Goal: Transaction & Acquisition: Purchase product/service

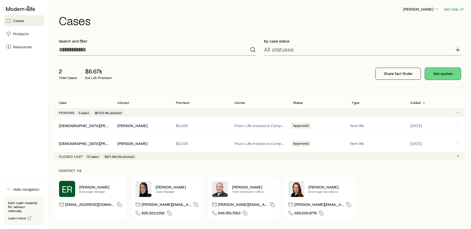
click at [443, 76] on button "Get quotes" at bounding box center [443, 74] width 36 height 12
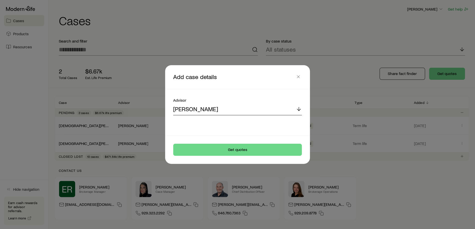
click at [244, 105] on div "[PERSON_NAME]" at bounding box center [237, 109] width 129 height 12
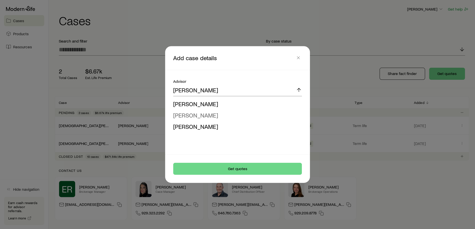
click at [203, 116] on span "[PERSON_NAME]" at bounding box center [195, 114] width 45 height 7
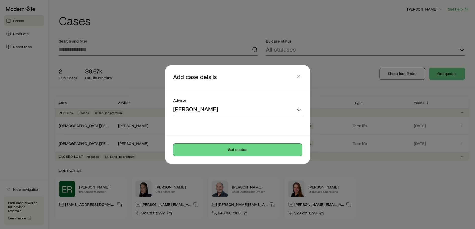
click at [218, 153] on button "Get quotes" at bounding box center [237, 149] width 129 height 12
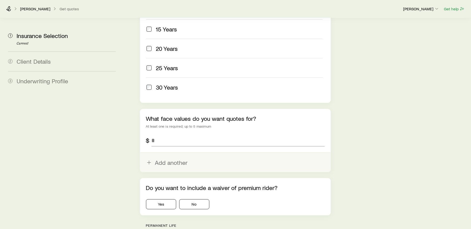
scroll to position [281, 0]
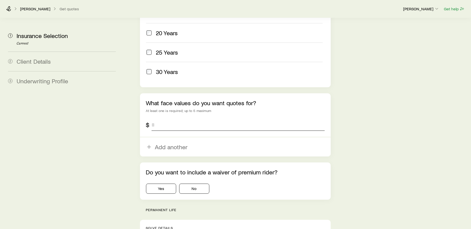
click at [175, 119] on input "tel" at bounding box center [238, 125] width 173 height 12
type input "*********"
click at [116, 118] on aside "1 Insurance Selection Current 2 Client Details 3 Underwriting Profile" at bounding box center [62, 225] width 116 height 976
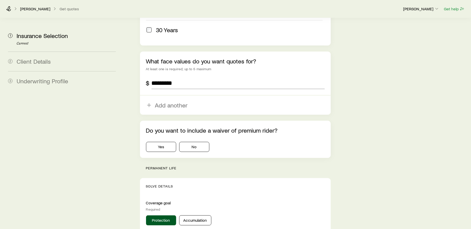
scroll to position [331, 0]
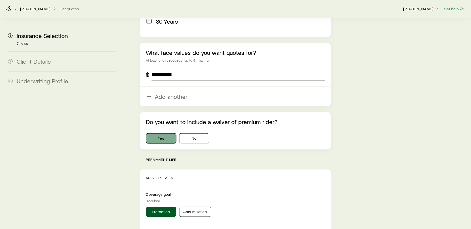
click at [174, 133] on button "Yes" at bounding box center [161, 138] width 30 height 10
click at [196, 133] on button "No" at bounding box center [194, 138] width 30 height 10
click at [168, 133] on button "Yes" at bounding box center [161, 138] width 30 height 10
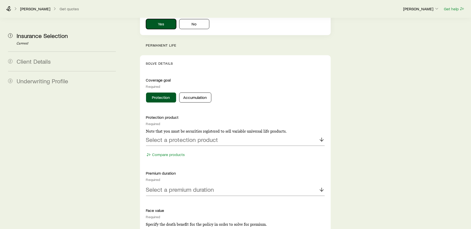
scroll to position [457, 0]
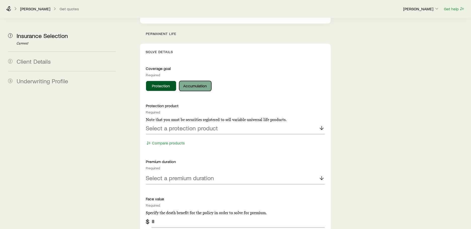
click at [191, 81] on button "Accumulation" at bounding box center [195, 86] width 32 height 10
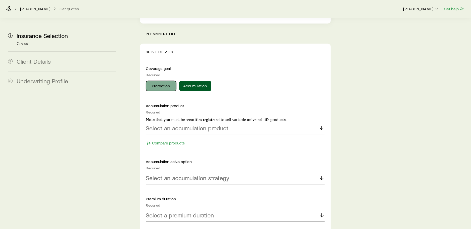
click at [167, 81] on button "Protection" at bounding box center [161, 86] width 30 height 10
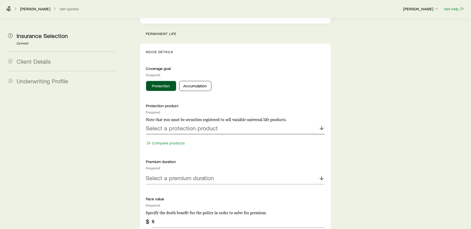
click at [201, 122] on div "Select a protection product" at bounding box center [235, 128] width 179 height 12
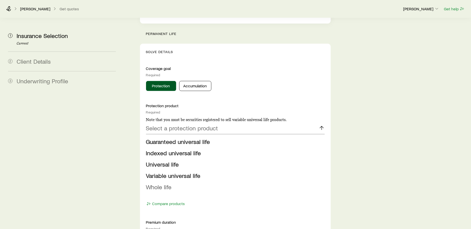
click at [163, 183] on span "Whole life" at bounding box center [159, 186] width 26 height 7
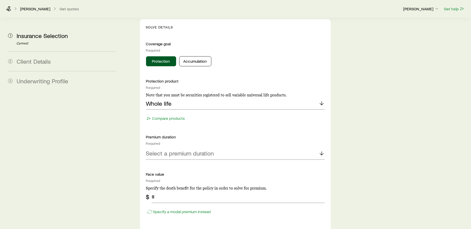
scroll to position [507, 0]
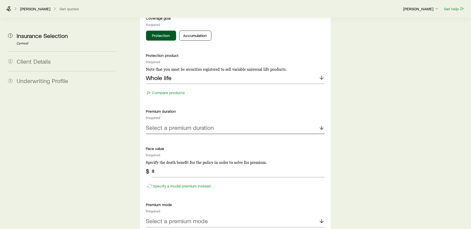
click at [171, 122] on div "Select a premium duration" at bounding box center [235, 128] width 179 height 12
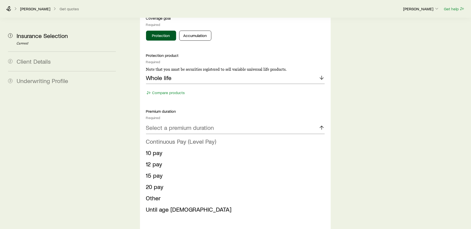
click at [168, 138] on span "Continuous Pay (Level Pay)" at bounding box center [181, 141] width 70 height 7
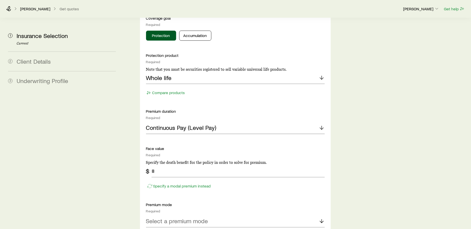
scroll to position [557, 0]
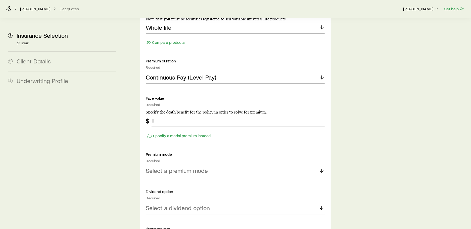
click at [170, 115] on input "tel" at bounding box center [238, 121] width 173 height 12
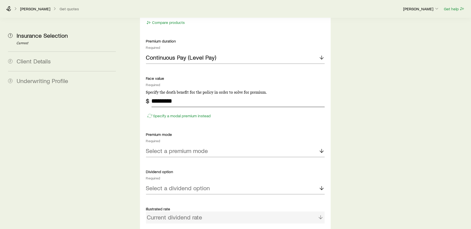
scroll to position [607, 0]
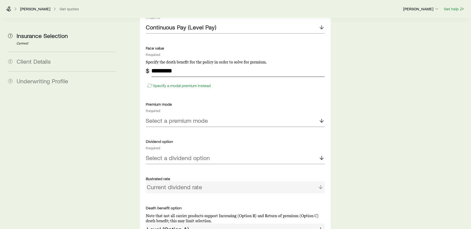
type input "*********"
click at [170, 117] on p "Select a premium mode" at bounding box center [177, 120] width 62 height 7
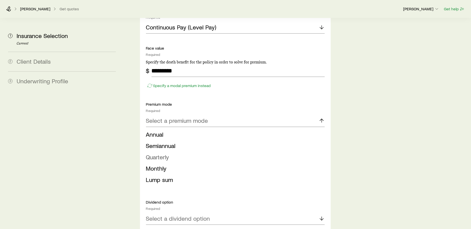
click at [175, 151] on li "Quarterly" at bounding box center [234, 156] width 176 height 11
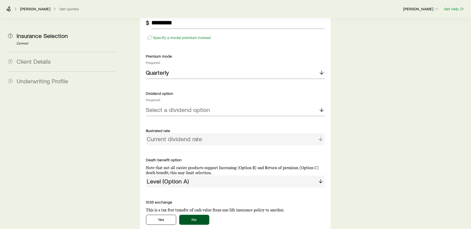
scroll to position [658, 0]
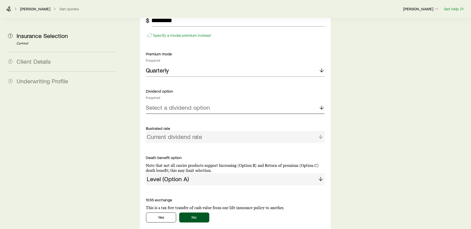
click at [185, 104] on p "Select a dividend option" at bounding box center [178, 107] width 64 height 7
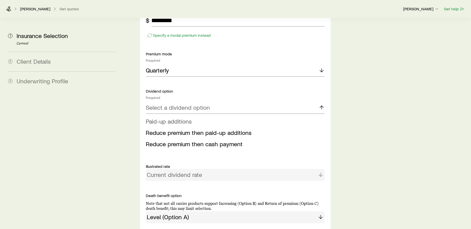
click at [181, 117] on span "Paid-up additions" at bounding box center [169, 120] width 46 height 7
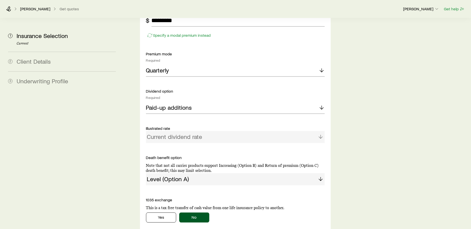
scroll to position [683, 0]
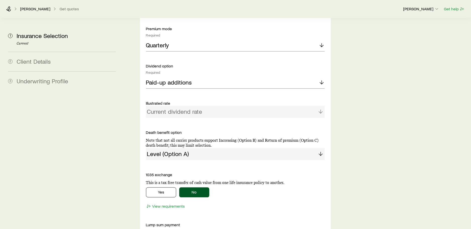
click at [189, 106] on div "Current dividend rate" at bounding box center [235, 112] width 179 height 12
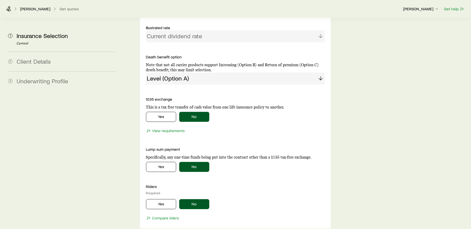
scroll to position [833, 0]
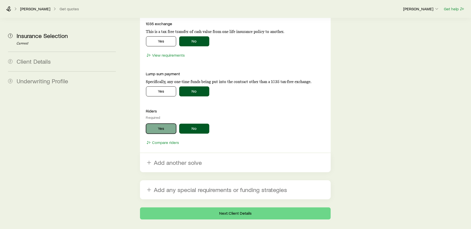
click at [171, 123] on button "Yes" at bounding box center [161, 128] width 30 height 10
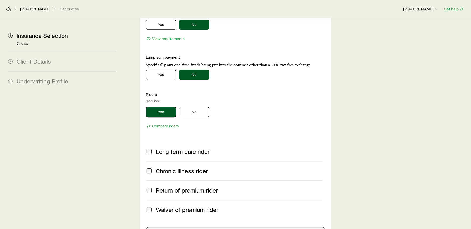
scroll to position [859, 0]
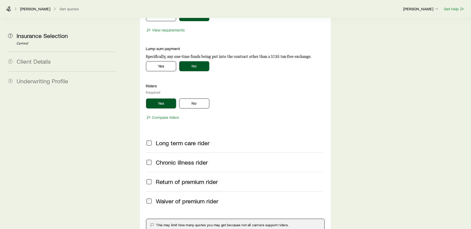
click at [158, 197] on span "Waiver of premium rider" at bounding box center [187, 200] width 63 height 7
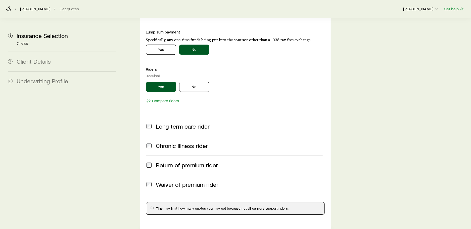
scroll to position [884, 0]
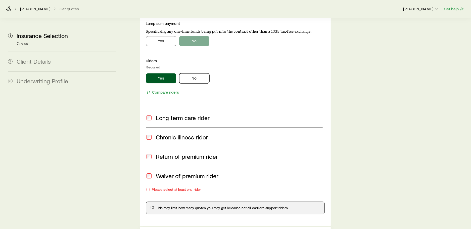
click at [187, 73] on button "No" at bounding box center [194, 78] width 30 height 10
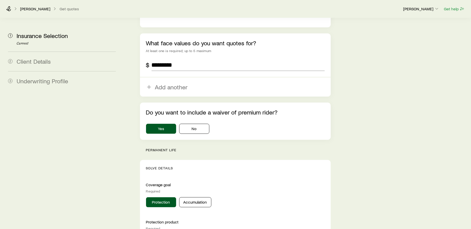
scroll to position [315, 0]
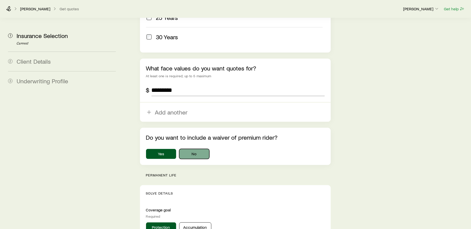
click at [200, 149] on button "No" at bounding box center [194, 154] width 30 height 10
click at [68, 151] on aside "1 Insurance Selection Current 2 Client Details 3 Underwriting Profile" at bounding box center [62, 220] width 116 height 1035
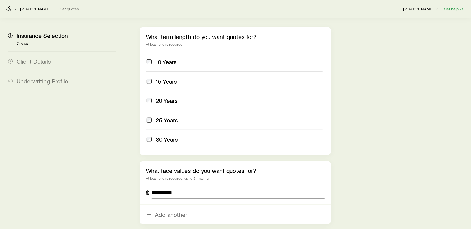
scroll to position [302, 0]
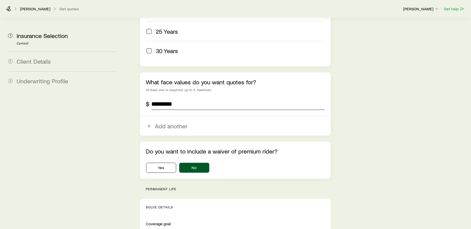
drag, startPoint x: 191, startPoint y: 89, endPoint x: 138, endPoint y: 83, distance: 52.8
click at [142, 84] on div "What face values do you want quotes for? At least one is required; up to 5 maxi…" at bounding box center [235, 103] width 191 height 63
type input "*********"
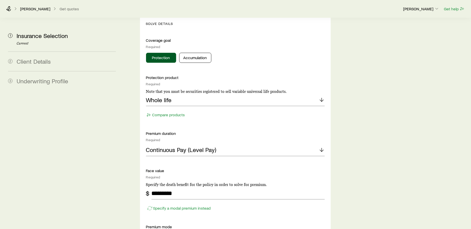
scroll to position [528, 0]
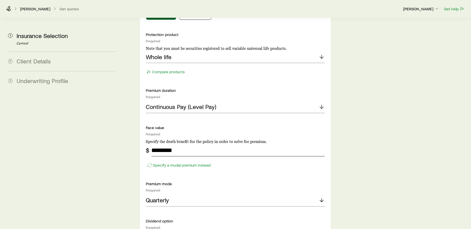
drag, startPoint x: 185, startPoint y: 132, endPoint x: 144, endPoint y: 131, distance: 41.2
click at [144, 131] on div "Solve Details Coverage goal Required Protection Accumulation Protection product…" at bounding box center [235, 215] width 191 height 485
type input "*********"
click at [114, 149] on aside "1 Insurance Selection Current 2 Client Details 3 Underwriting Profile" at bounding box center [62, 7] width 116 height 1035
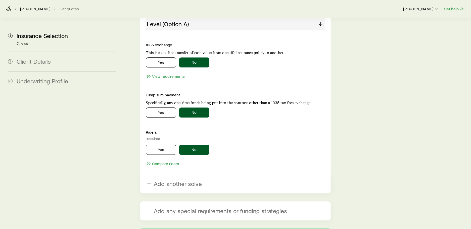
scroll to position [843, 0]
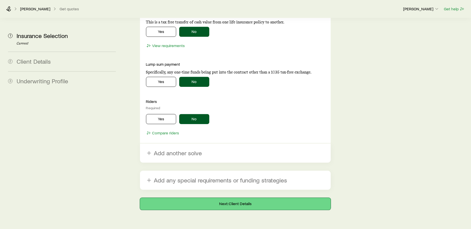
click at [215, 198] on button "Next: Client Details" at bounding box center [235, 204] width 191 height 12
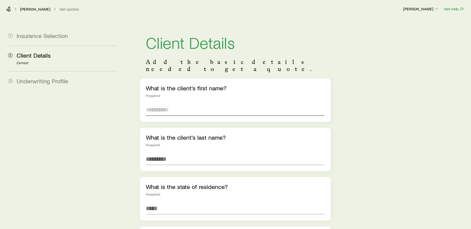
click at [192, 106] on input "text" at bounding box center [235, 110] width 179 height 12
type input "******"
type input "*********"
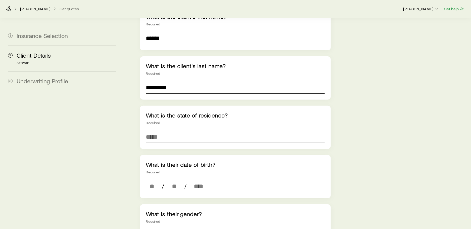
scroll to position [75, 0]
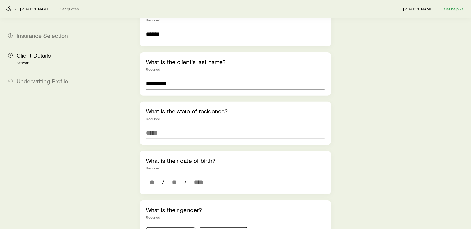
drag, startPoint x: 210, startPoint y: 133, endPoint x: 212, endPoint y: 129, distance: 4.6
click at [210, 133] on div "What is the state of residence? Required" at bounding box center [235, 123] width 191 height 43
click at [212, 128] on input at bounding box center [235, 133] width 179 height 12
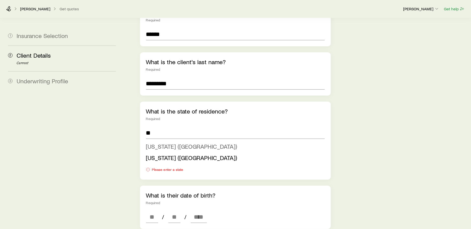
click at [184, 141] on li "[US_STATE] ([GEOGRAPHIC_DATA])" at bounding box center [234, 146] width 176 height 11
type input "**********"
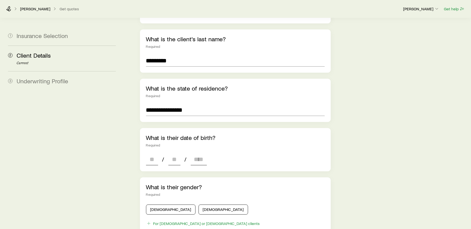
scroll to position [126, 0]
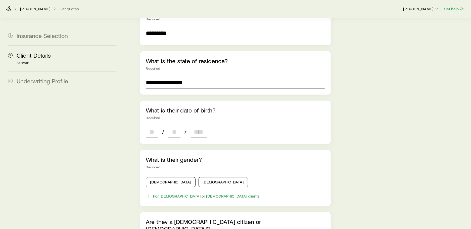
click at [157, 127] on input at bounding box center [152, 132] width 12 height 12
type input "**"
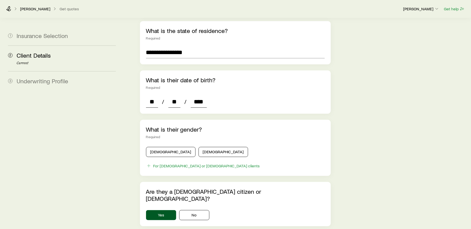
scroll to position [176, 0]
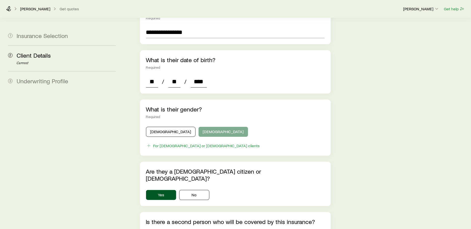
type input "****"
click at [199, 127] on button "[DEMOGRAPHIC_DATA]" at bounding box center [224, 132] width 50 height 10
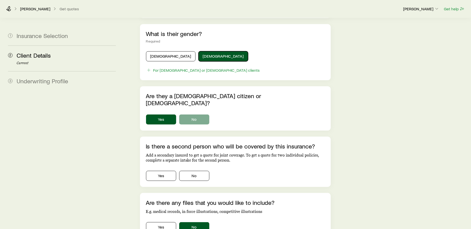
scroll to position [276, 0]
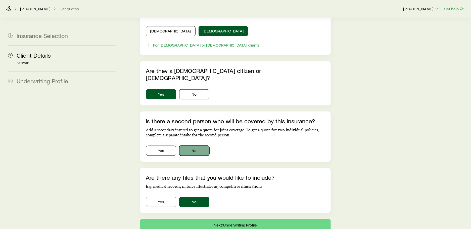
click at [196, 145] on button "No" at bounding box center [194, 150] width 30 height 10
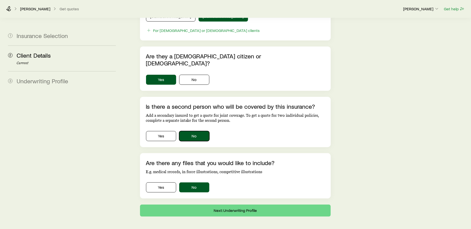
scroll to position [299, 0]
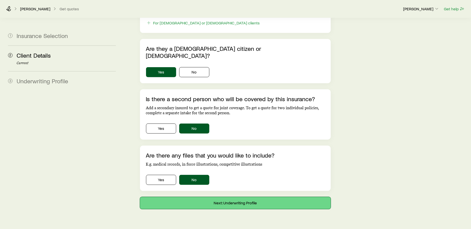
click at [239, 197] on button "Next: Underwriting Profile" at bounding box center [235, 203] width 191 height 12
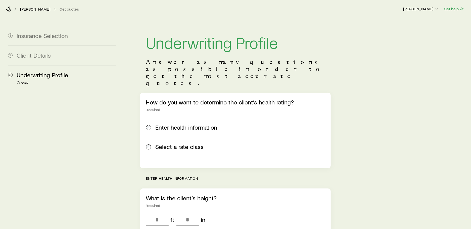
click at [176, 137] on label "Select a rate class" at bounding box center [234, 146] width 177 height 19
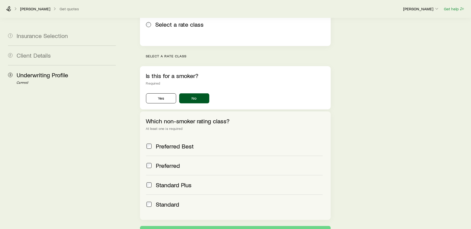
scroll to position [126, 0]
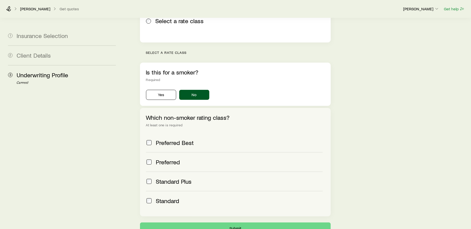
click at [194, 158] on div "Preferred" at bounding box center [239, 161] width 167 height 7
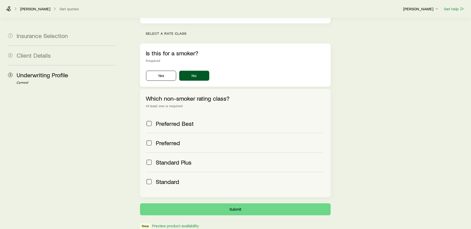
scroll to position [165, 0]
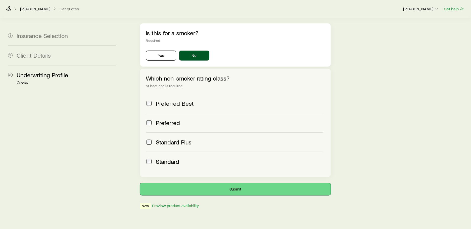
click at [215, 183] on button "Submit" at bounding box center [235, 189] width 191 height 12
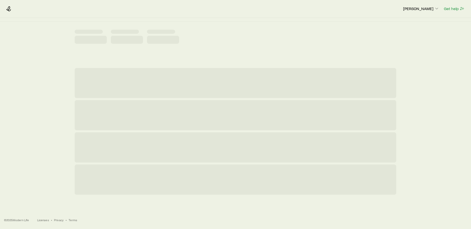
scroll to position [0, 0]
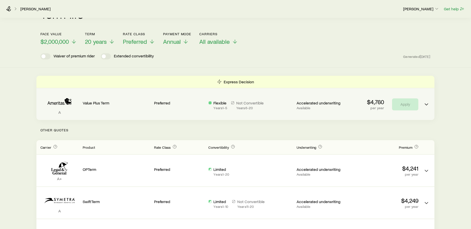
scroll to position [29, 0]
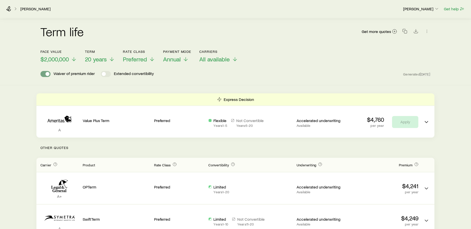
click at [44, 73] on span at bounding box center [45, 74] width 10 height 6
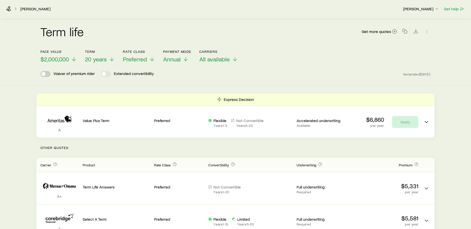
click at [48, 73] on span at bounding box center [45, 74] width 10 height 6
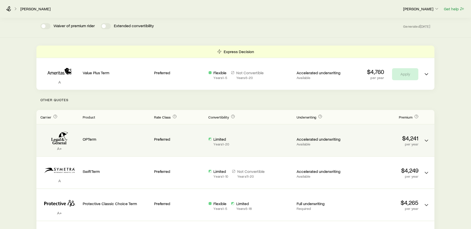
scroll to position [79, 0]
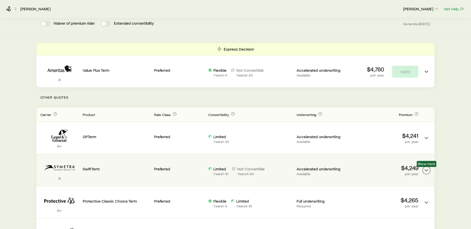
click at [426, 168] on icon "Term quotes" at bounding box center [426, 170] width 6 height 6
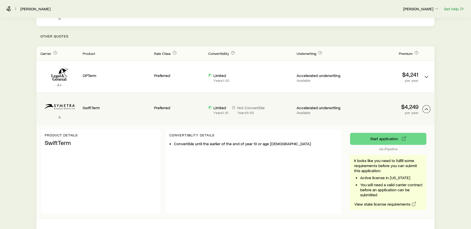
scroll to position [129, 0]
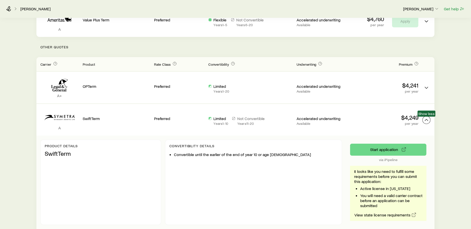
click at [426, 119] on polyline "Term quotes" at bounding box center [426, 120] width 3 height 2
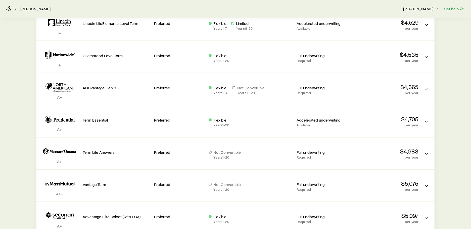
scroll to position [255, 0]
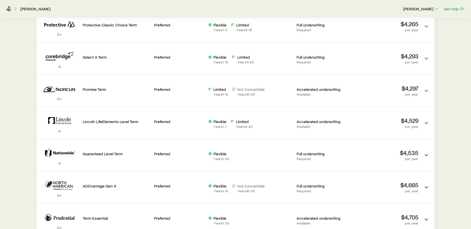
drag, startPoint x: 457, startPoint y: 81, endPoint x: 451, endPoint y: 84, distance: 6.6
click at [457, 80] on div "Term life $2,000,000+ face value 20 year term Permanent life (Protection) $2,00…" at bounding box center [235, 79] width 471 height 632
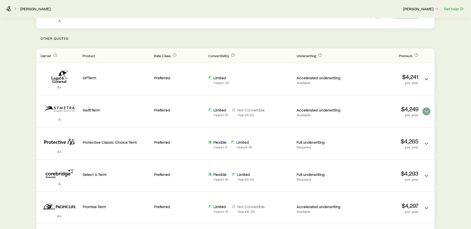
scroll to position [0, 0]
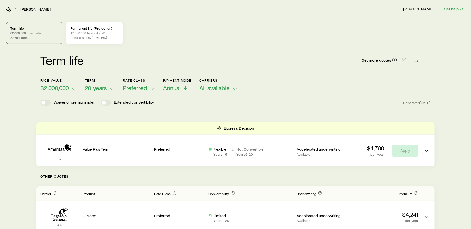
click at [78, 31] on p "$2,000,000 face value WL" at bounding box center [95, 33] width 48 height 4
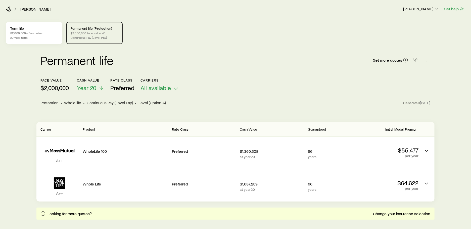
click at [40, 33] on p "$2,000,000+ face value" at bounding box center [34, 33] width 48 height 4
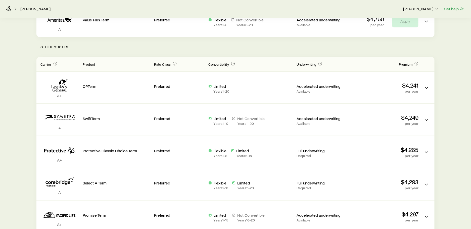
scroll to position [230, 0]
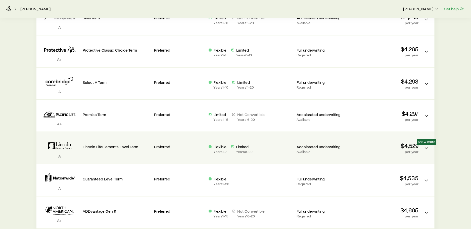
click at [424, 144] on span "Show more" at bounding box center [427, 142] width 20 height 6
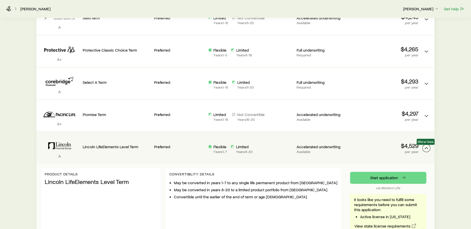
click at [425, 148] on icon "Term quotes" at bounding box center [426, 148] width 6 height 6
